Goal: Information Seeking & Learning: Learn about a topic

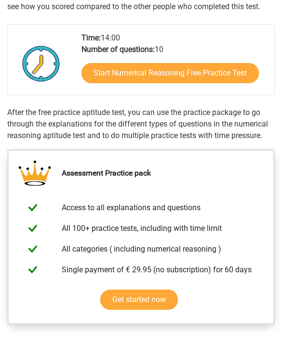
scroll to position [226, 0]
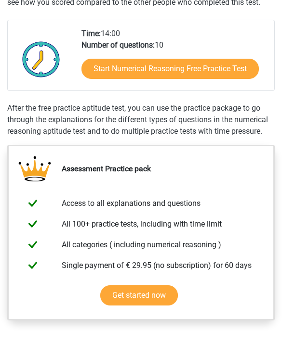
click at [92, 79] on link "Start Numerical Reasoning Free Practice Test" at bounding box center [169, 69] width 177 height 20
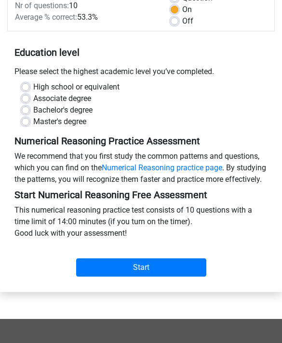
click at [182, 277] on input "Start" at bounding box center [141, 268] width 130 height 18
click at [33, 111] on label "Bachelor's degree" at bounding box center [62, 110] width 59 height 12
click at [29, 111] on input "Bachelor's degree" at bounding box center [26, 109] width 8 height 10
radio input "true"
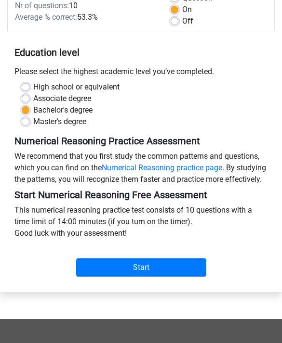
click at [98, 277] on input "Start" at bounding box center [141, 267] width 130 height 18
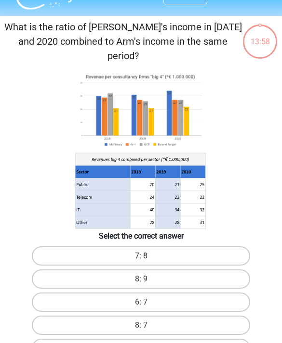
scroll to position [21, 0]
click at [200, 316] on label "8: 7" at bounding box center [141, 325] width 219 height 19
click at [147, 325] on input "8: 7" at bounding box center [144, 328] width 6 height 6
radio input "true"
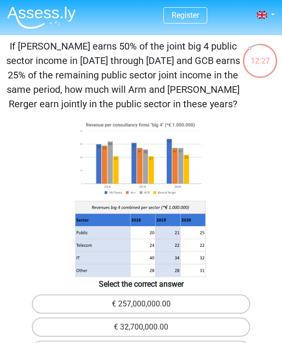
scroll to position [0, 0]
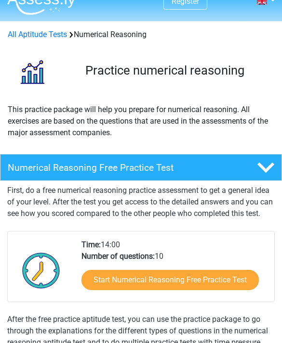
scroll to position [22, 0]
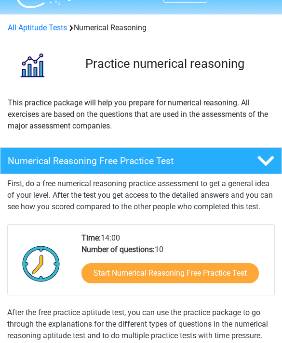
click at [225, 278] on link "Start Numerical Reasoning Free Practice Test" at bounding box center [169, 274] width 177 height 20
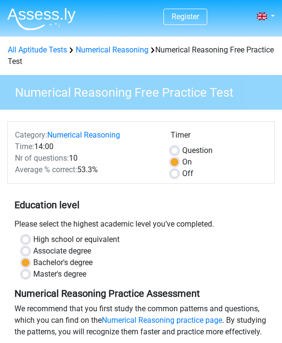
click at [182, 173] on label "Off" at bounding box center [187, 174] width 11 height 12
click at [177, 173] on input "Off" at bounding box center [174, 173] width 8 height 10
radio input "true"
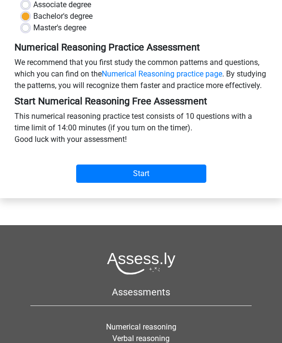
scroll to position [247, 0]
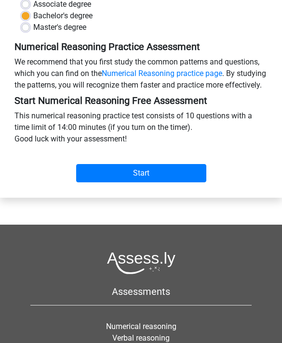
click at [191, 182] on input "Start" at bounding box center [141, 173] width 130 height 18
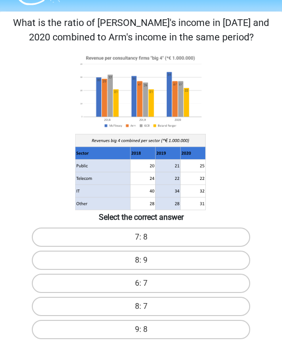
scroll to position [28, 0]
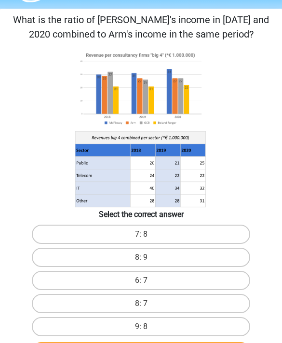
click at [192, 304] on label "8: 7" at bounding box center [141, 303] width 219 height 19
click at [147, 304] on input "8: 7" at bounding box center [144, 307] width 6 height 6
radio input "true"
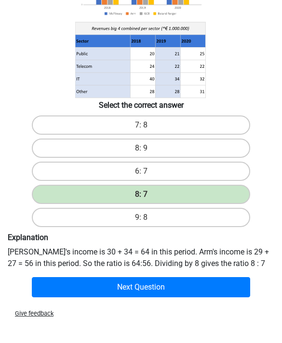
scroll to position [137, 0]
click at [198, 289] on button "Next Question" at bounding box center [141, 288] width 219 height 20
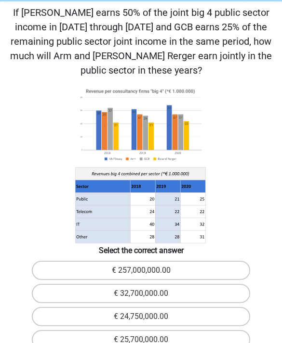
scroll to position [36, 0]
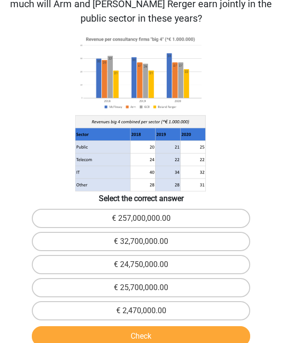
click at [211, 256] on label "€ 24,750,000.00" at bounding box center [141, 265] width 219 height 19
click at [147, 265] on input "€ 24,750,000.00" at bounding box center [144, 268] width 6 height 6
radio input "true"
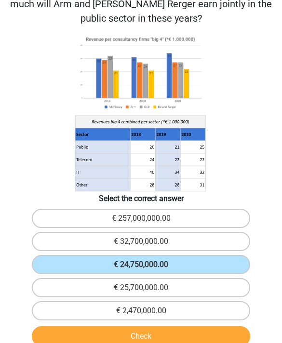
scroll to position [87, 0]
click at [217, 326] on button "Check" at bounding box center [141, 336] width 219 height 20
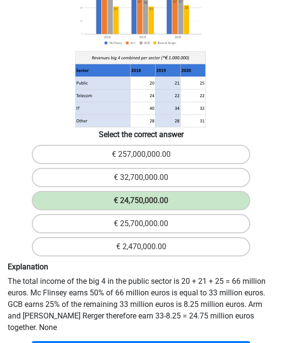
scroll to position [153, 0]
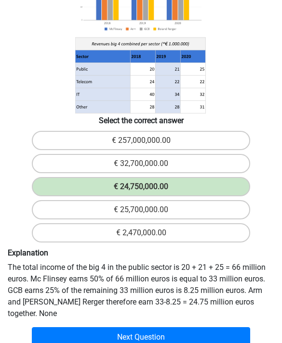
scroll to position [167, 0]
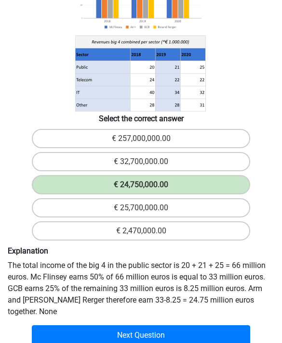
click at [204, 325] on button "Next Question" at bounding box center [141, 335] width 219 height 20
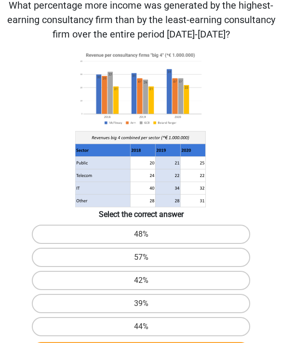
scroll to position [42, 0]
click at [182, 234] on label "48%" at bounding box center [141, 234] width 219 height 19
click at [147, 235] on input "48%" at bounding box center [144, 238] width 6 height 6
radio input "true"
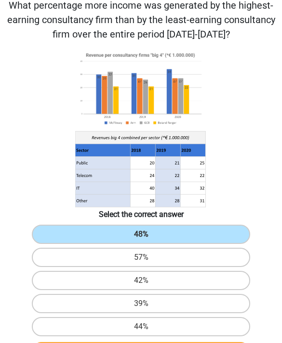
scroll to position [42, 0]
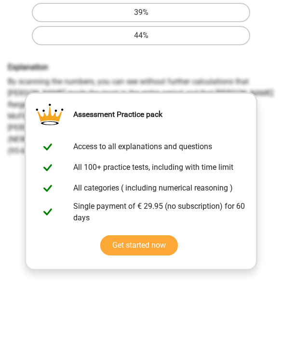
scroll to position [334, 0]
